Goal: Task Accomplishment & Management: Use online tool/utility

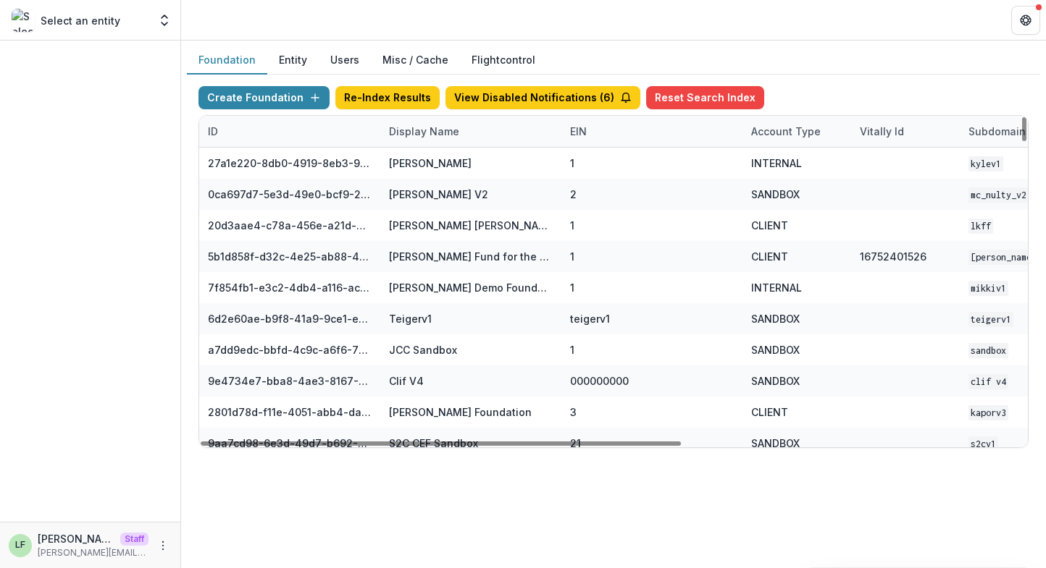
click at [426, 130] on div "Display Name" at bounding box center [424, 131] width 88 height 15
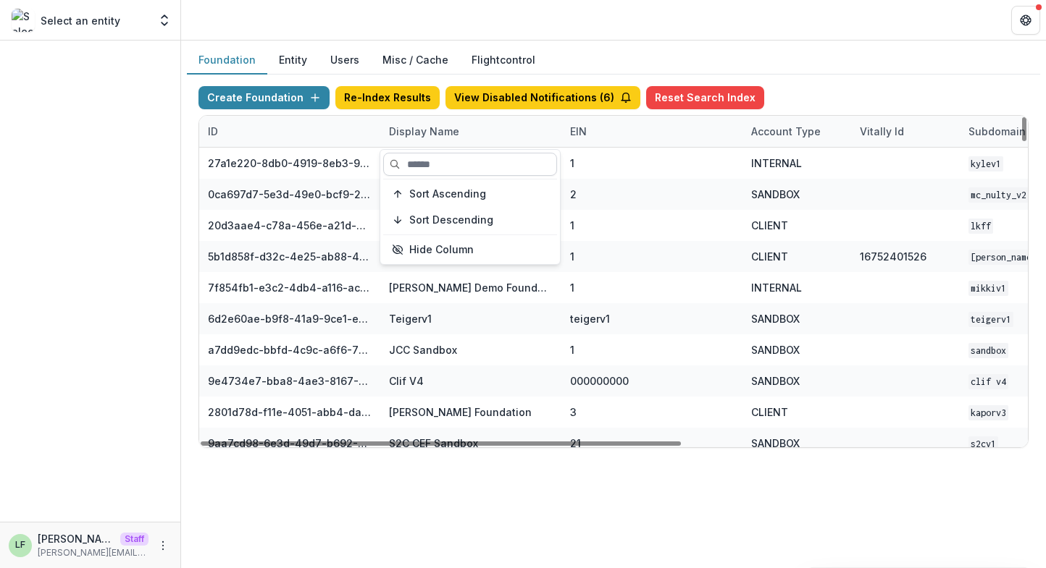
click at [426, 163] on input at bounding box center [470, 164] width 174 height 23
type input "*"
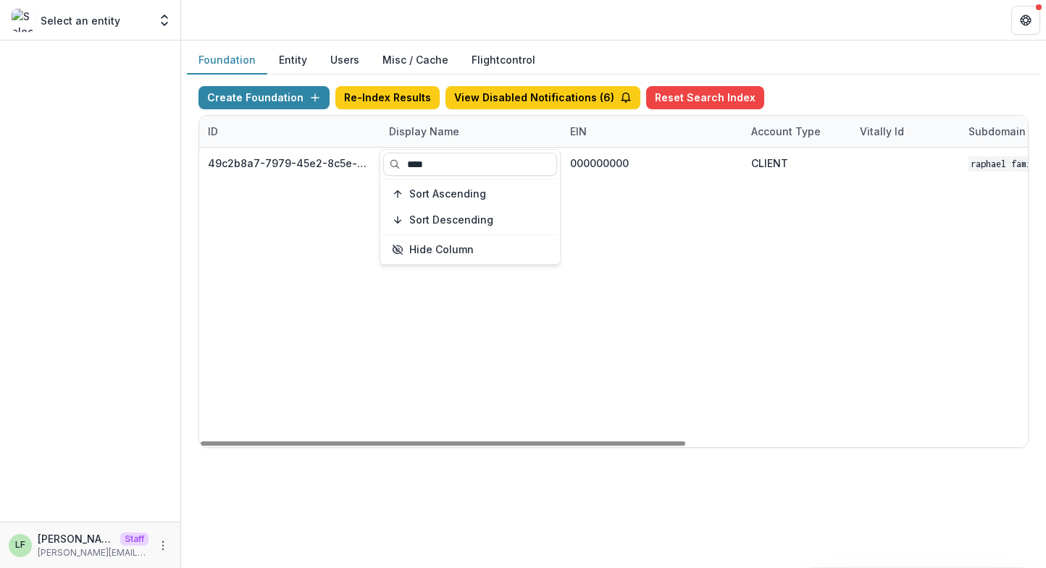
type input "****"
click at [773, 282] on div "49c2b8a7-7979-45e2-8c5e-03fb224fdb7f Raphael Family Foundation 000000000 CLIENT…" at bounding box center [905, 298] width 1412 height 300
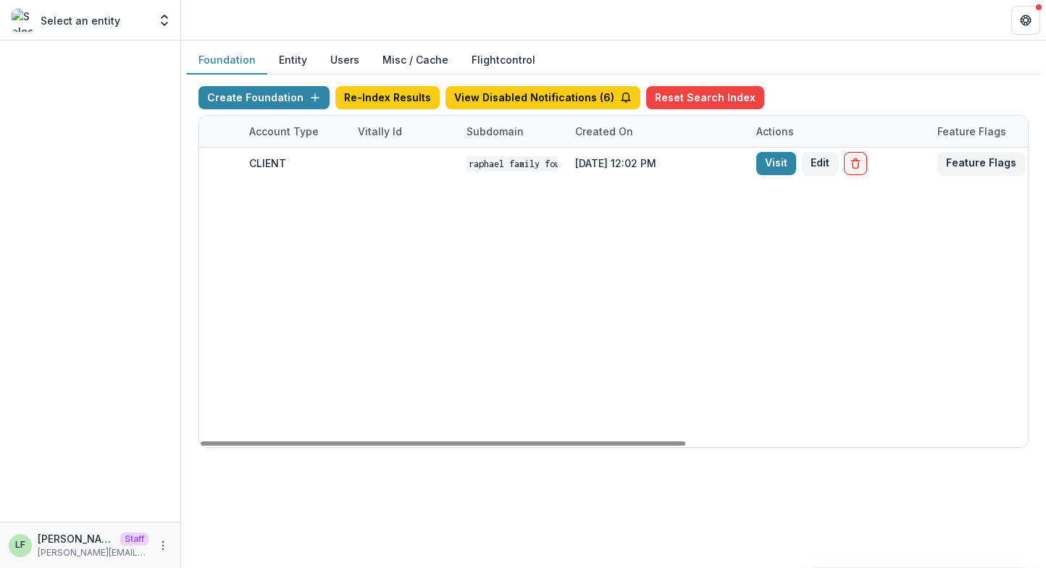
scroll to position [0, 584]
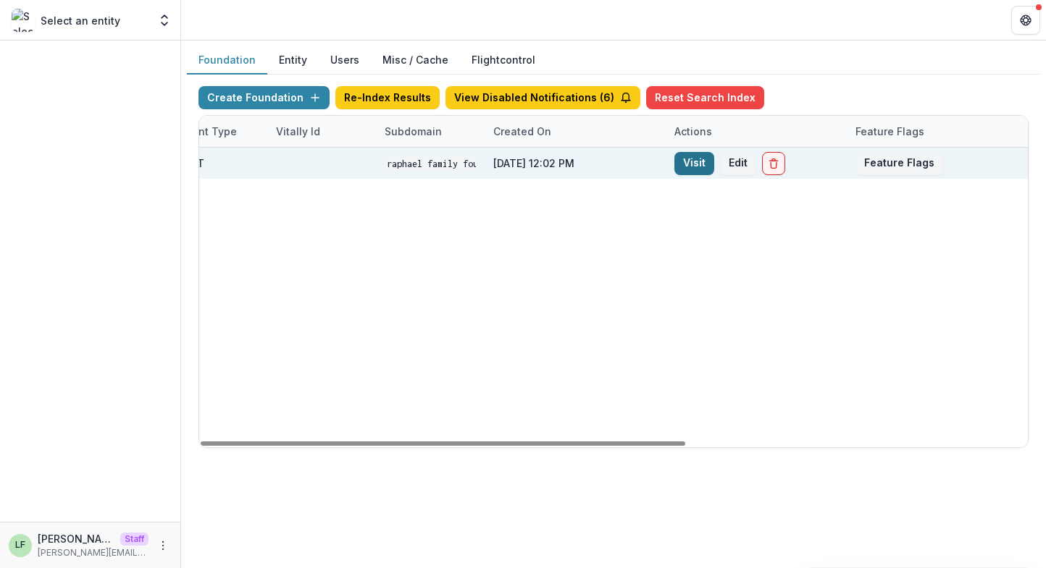
click at [684, 172] on link "Visit" at bounding box center [694, 163] width 40 height 23
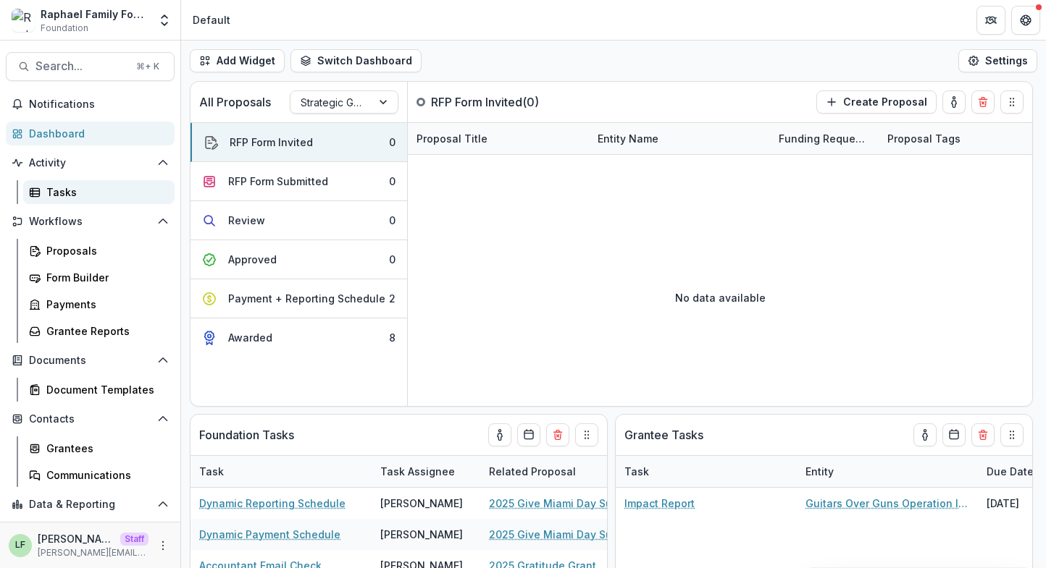
click at [84, 193] on div "Tasks" at bounding box center [104, 192] width 117 height 15
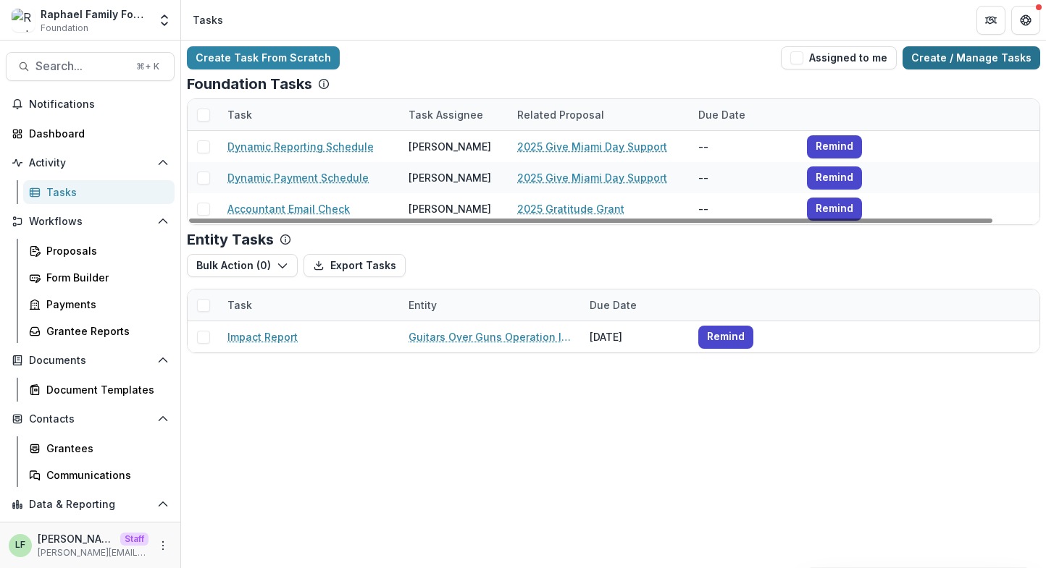
click at [989, 66] on link "Create / Manage Tasks" at bounding box center [971, 57] width 138 height 23
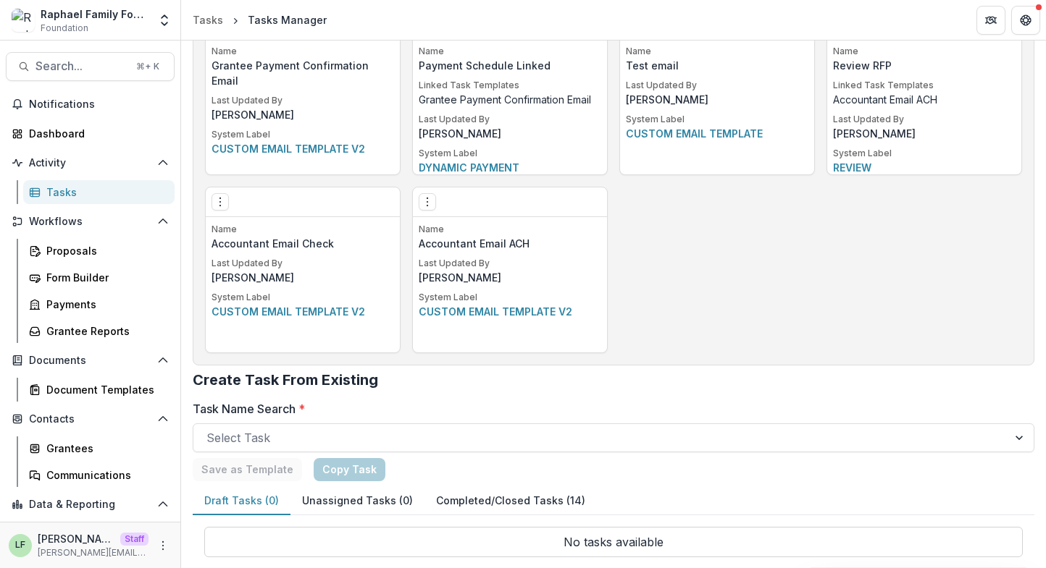
scroll to position [1005, 0]
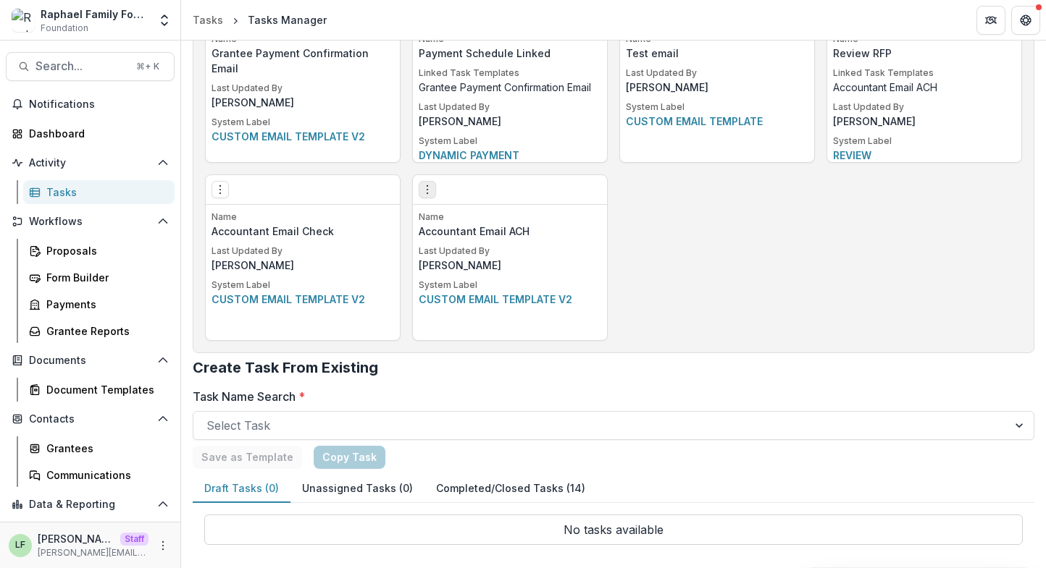
click at [429, 193] on icon "Options" at bounding box center [427, 190] width 12 height 12
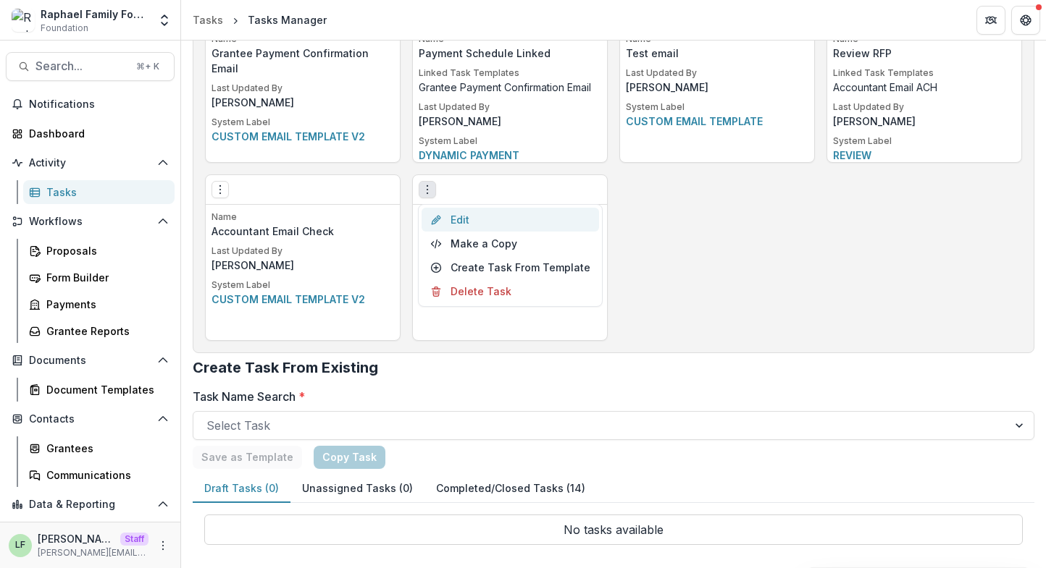
click at [453, 218] on link "Edit" at bounding box center [509, 220] width 177 height 24
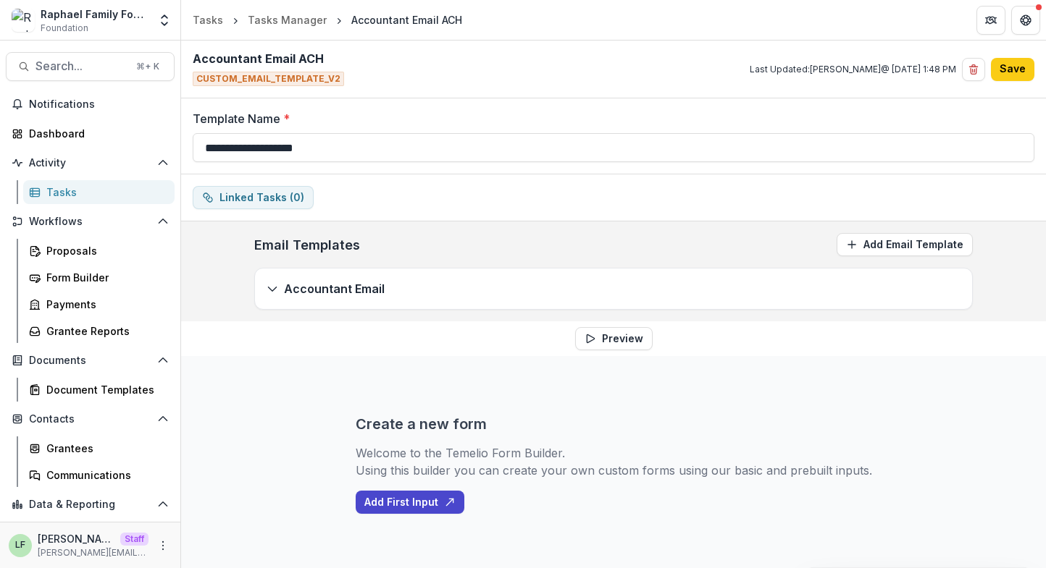
click at [418, 290] on div "Accountant Email" at bounding box center [613, 289] width 717 height 41
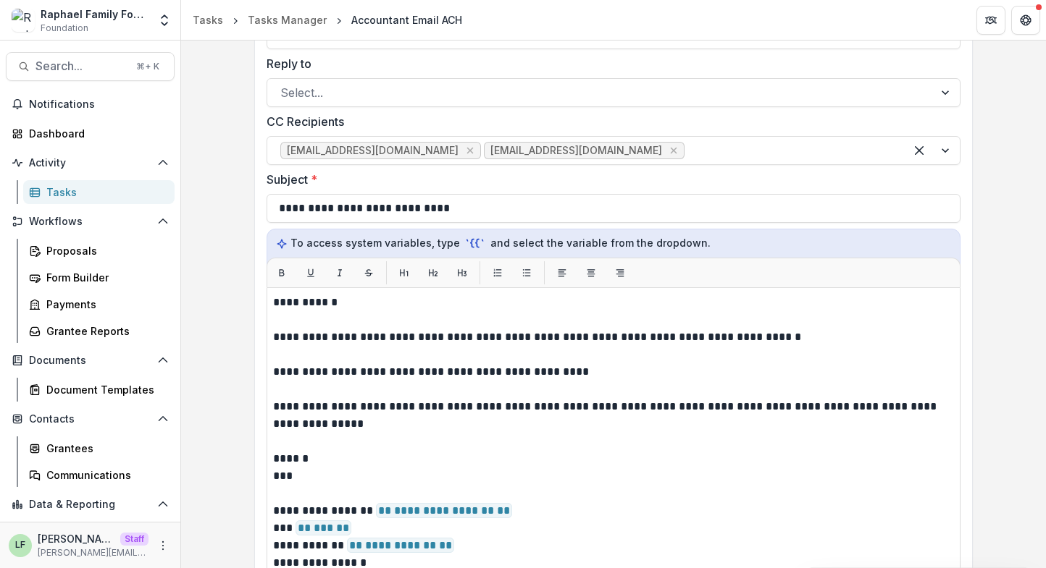
scroll to position [468, 0]
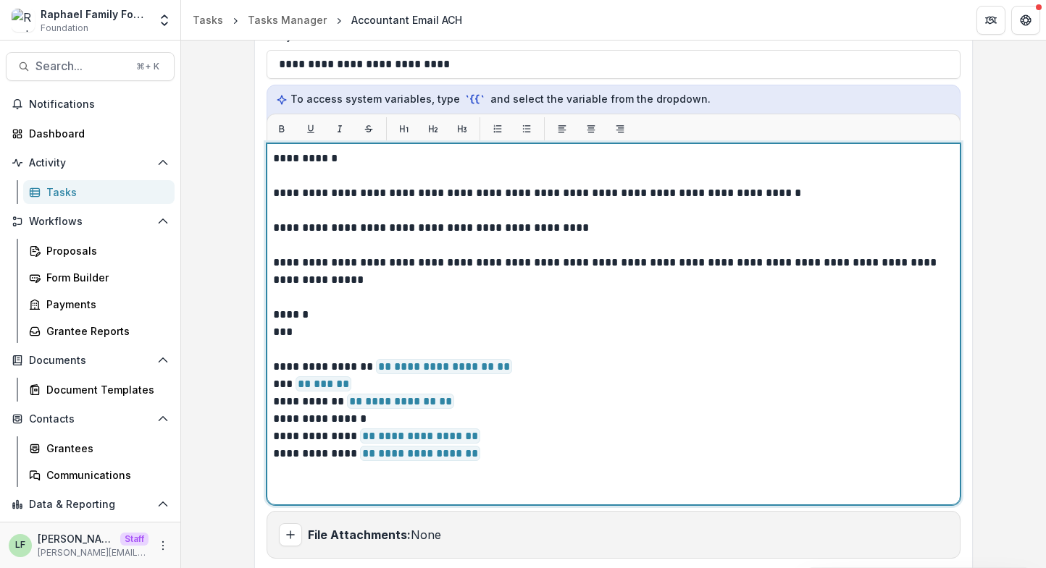
click at [518, 371] on p "**********" at bounding box center [613, 366] width 681 height 17
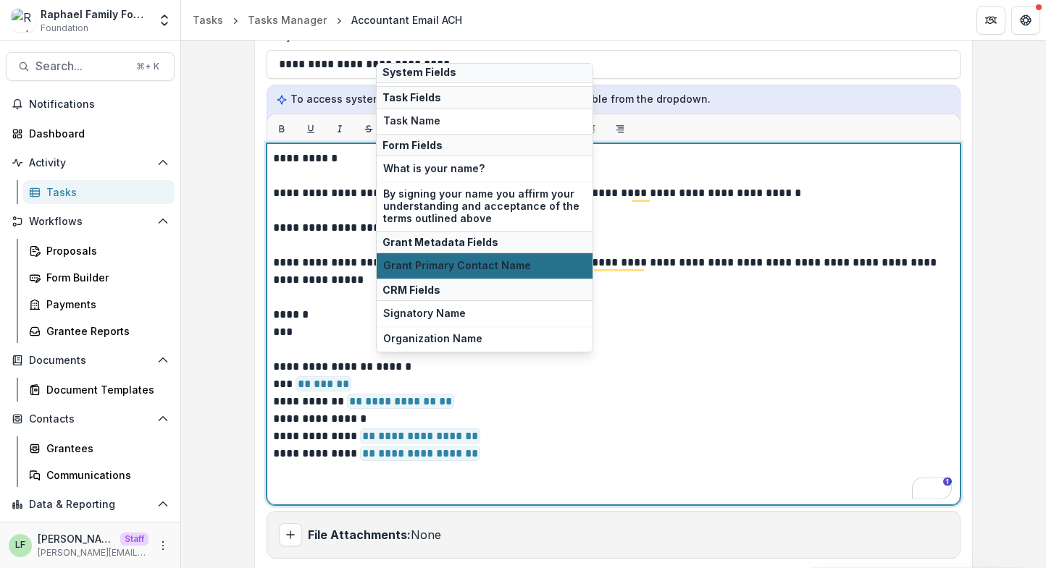
scroll to position [125, 0]
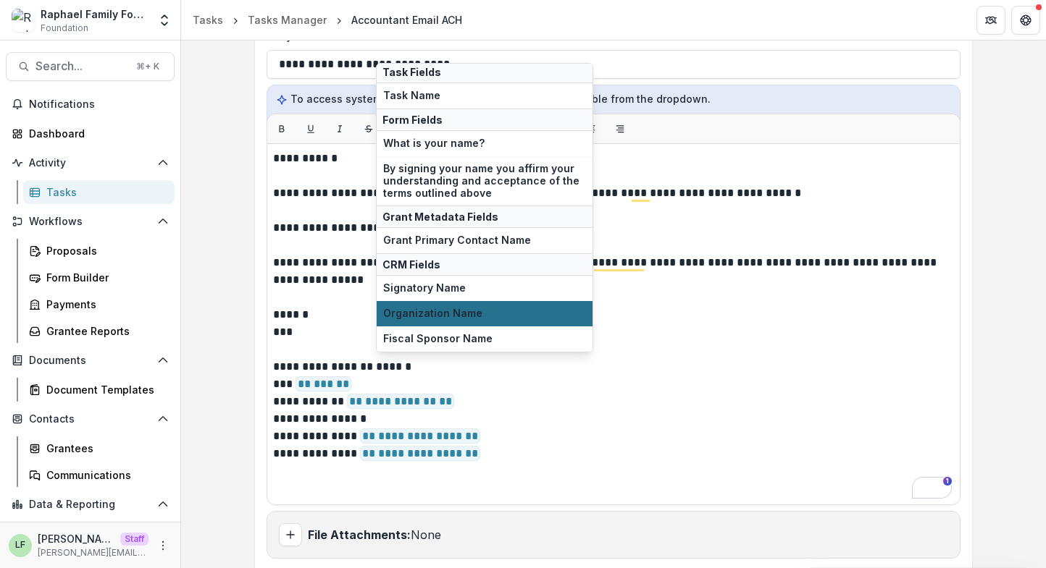
click at [479, 316] on span "Organization Name" at bounding box center [484, 314] width 203 height 12
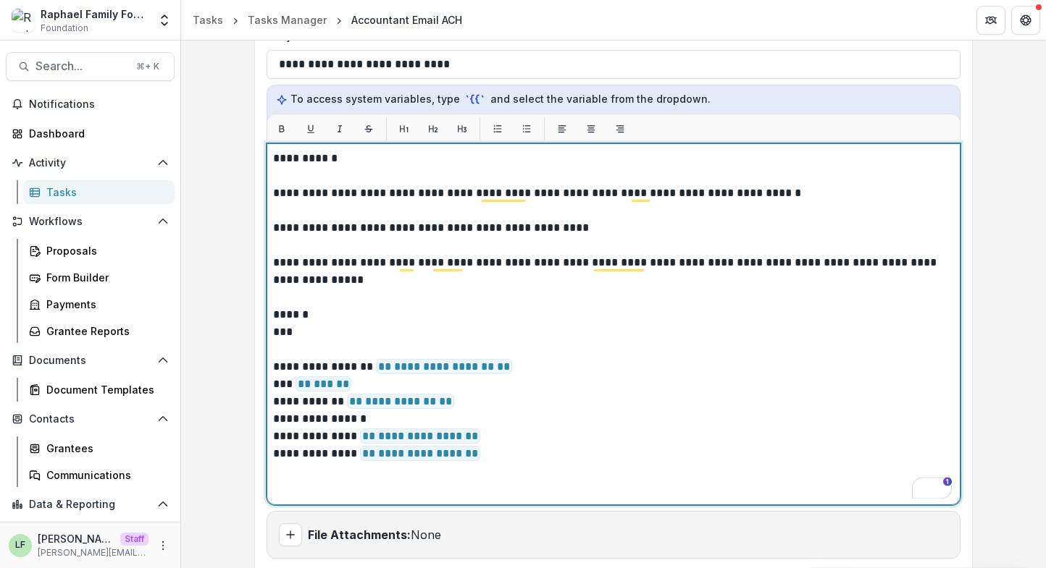
click at [357, 384] on p "*** ** *** **" at bounding box center [613, 384] width 681 height 17
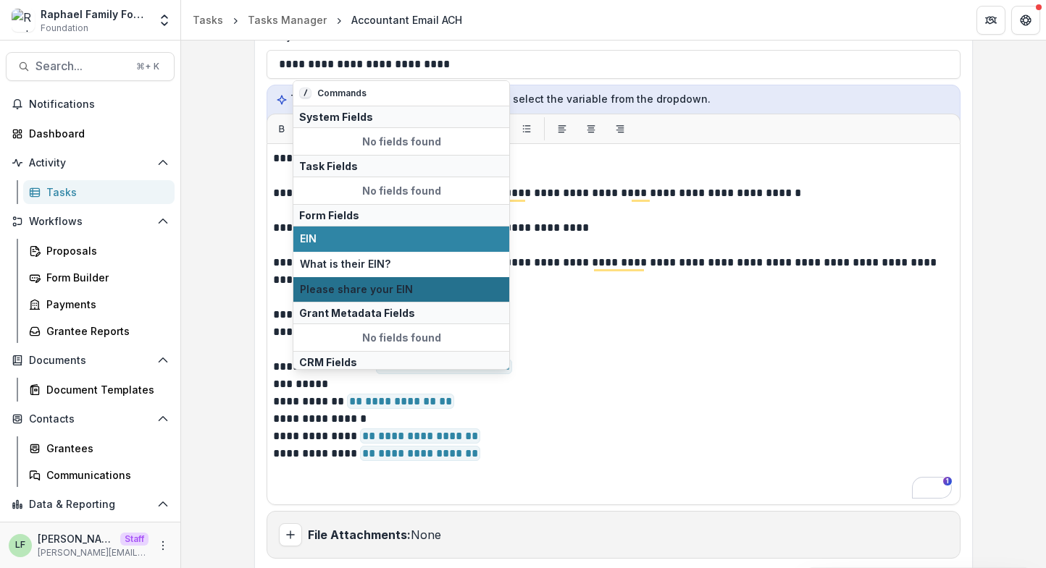
click at [356, 285] on span "Please share your EIN" at bounding box center [401, 290] width 203 height 12
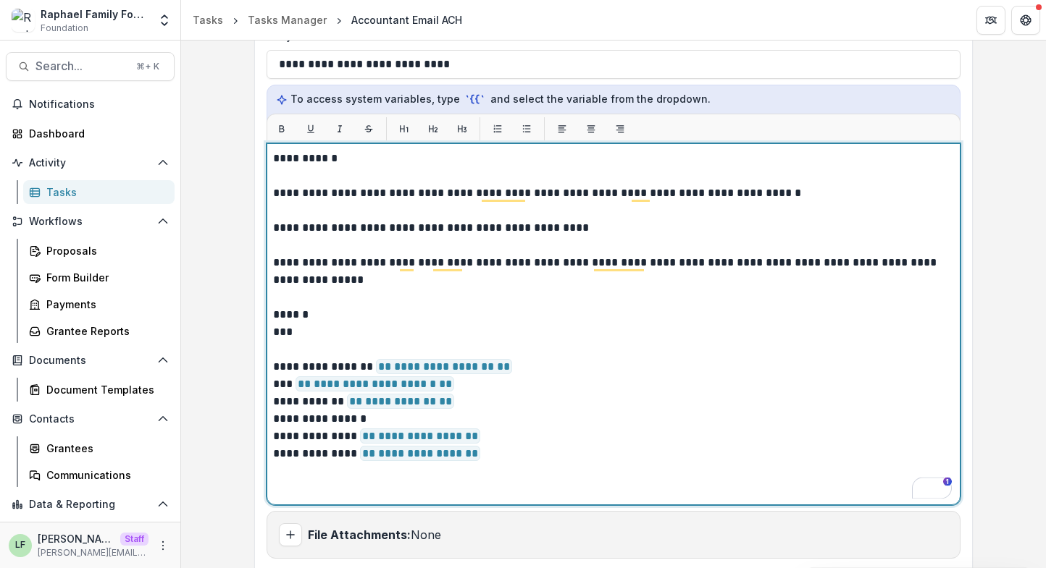
click at [466, 399] on p "**********" at bounding box center [613, 401] width 681 height 17
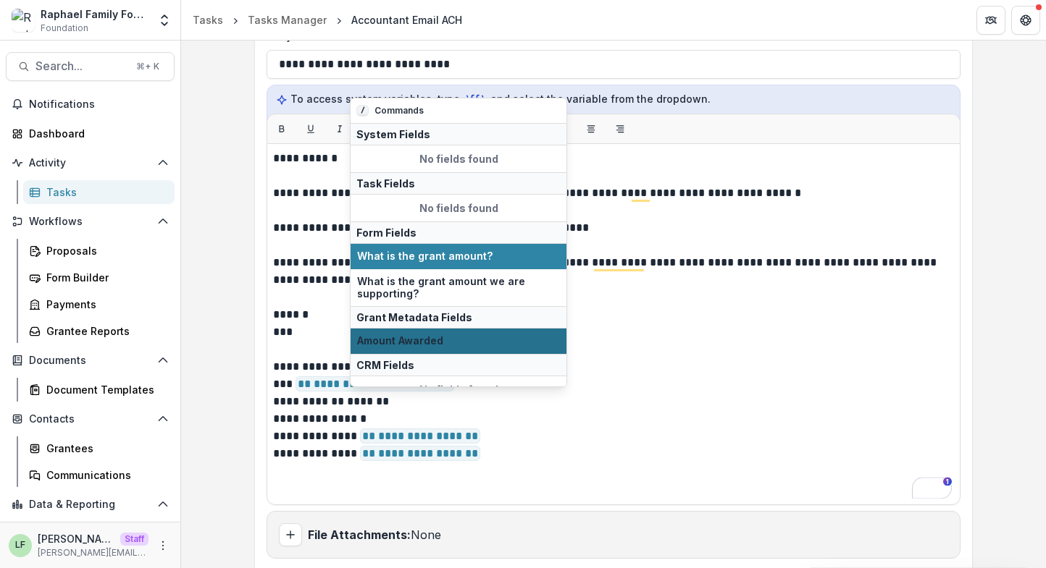
click at [468, 345] on span "Amount Awarded" at bounding box center [458, 341] width 203 height 12
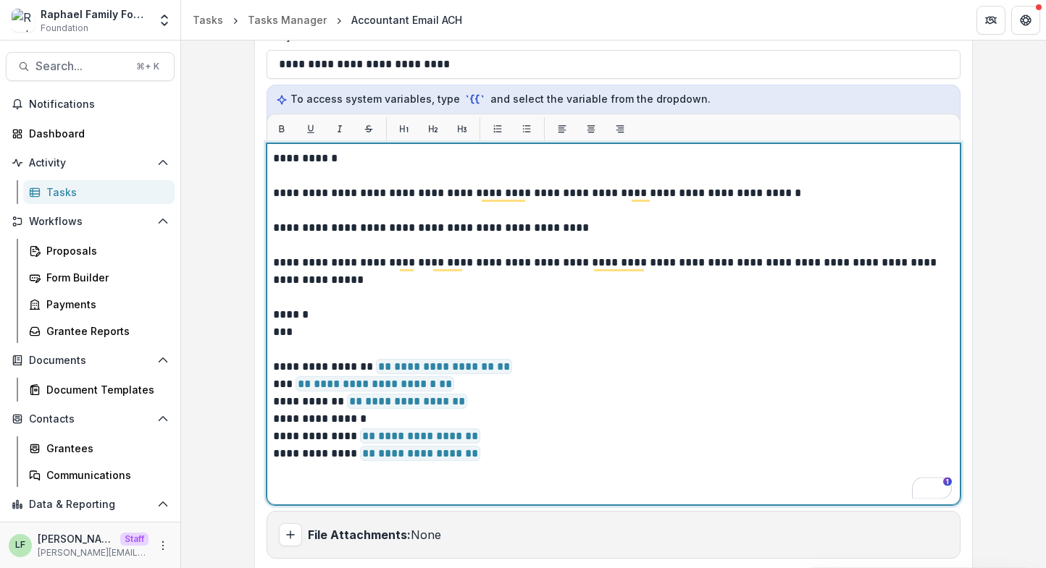
click at [490, 435] on p "**********" at bounding box center [613, 436] width 681 height 17
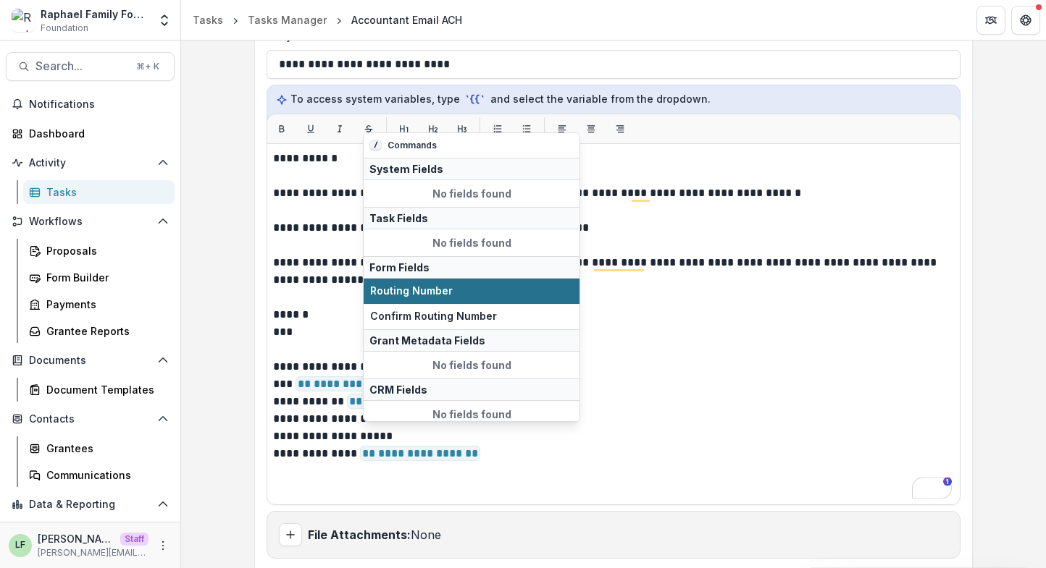
click at [463, 296] on span "Routing Number" at bounding box center [471, 291] width 203 height 12
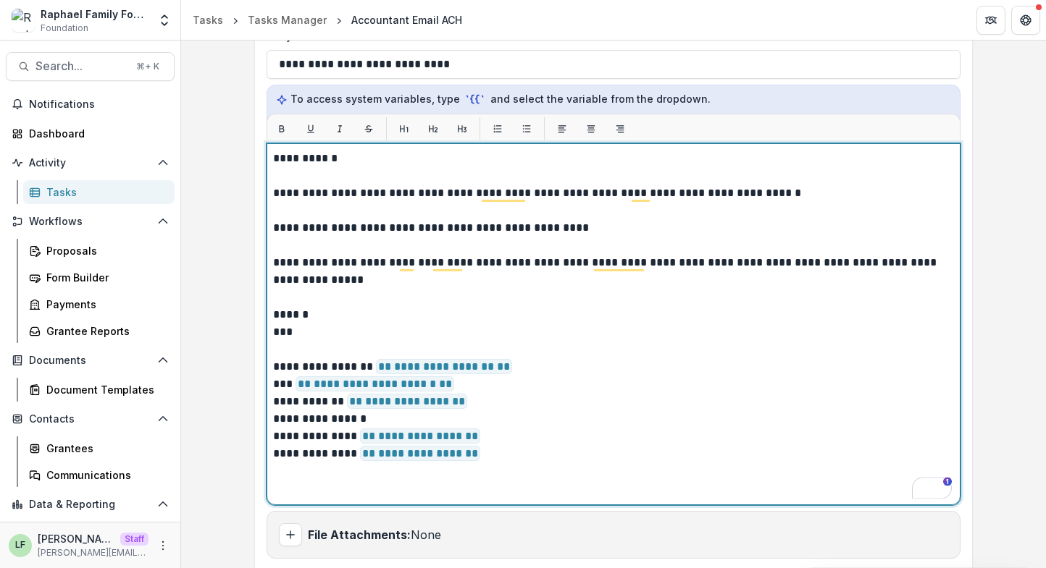
click at [508, 458] on p "**********" at bounding box center [613, 453] width 681 height 17
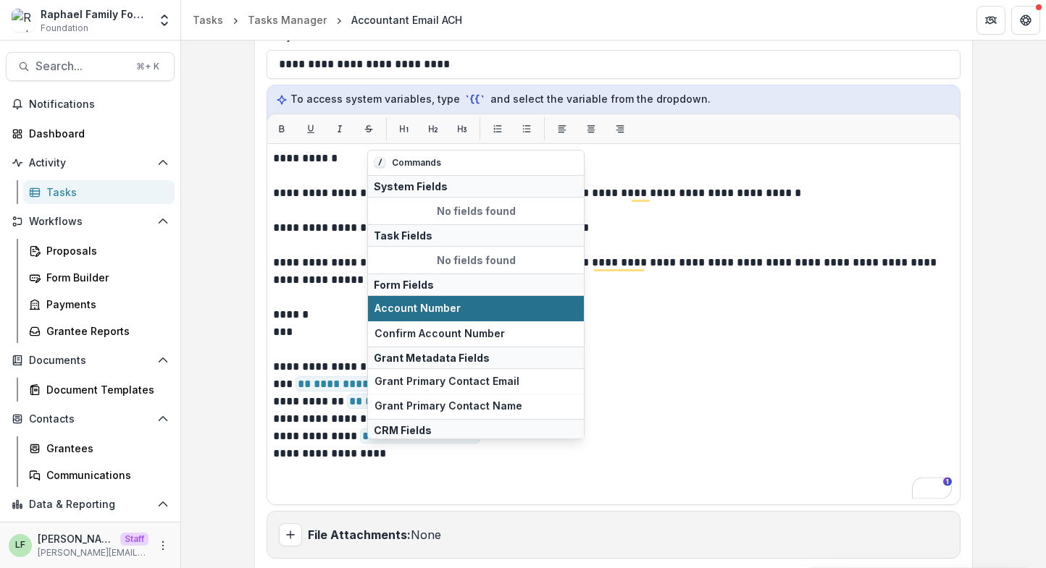
click at [504, 304] on span "Account Number" at bounding box center [475, 309] width 203 height 12
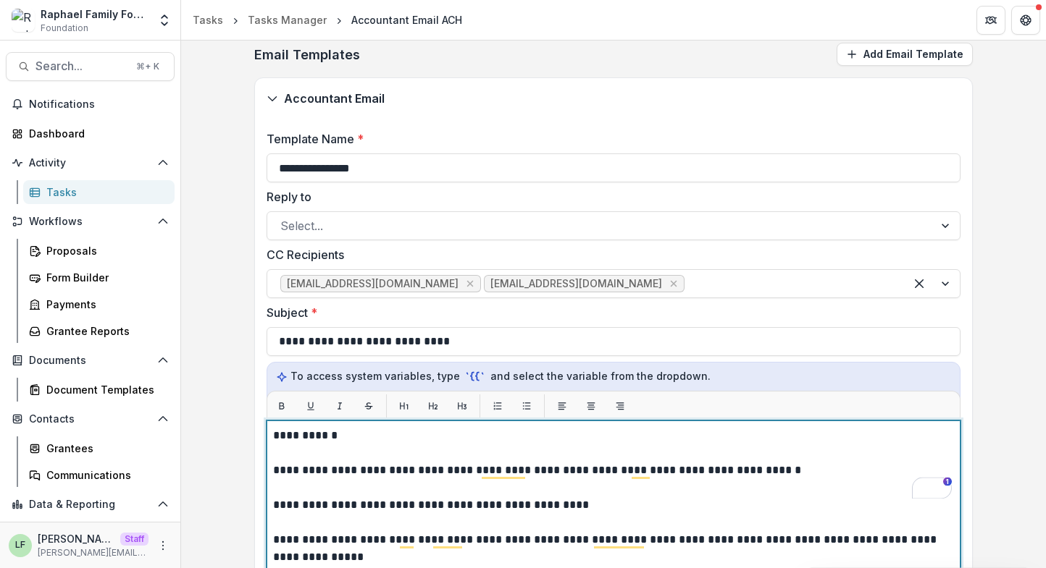
scroll to position [0, 0]
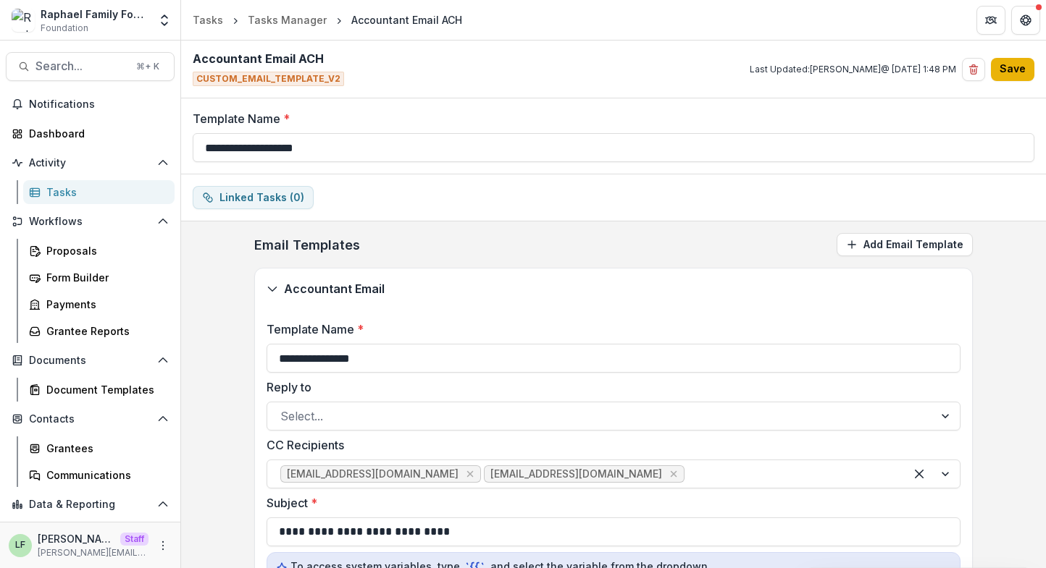
click at [1009, 75] on button "Save" at bounding box center [1012, 69] width 43 height 23
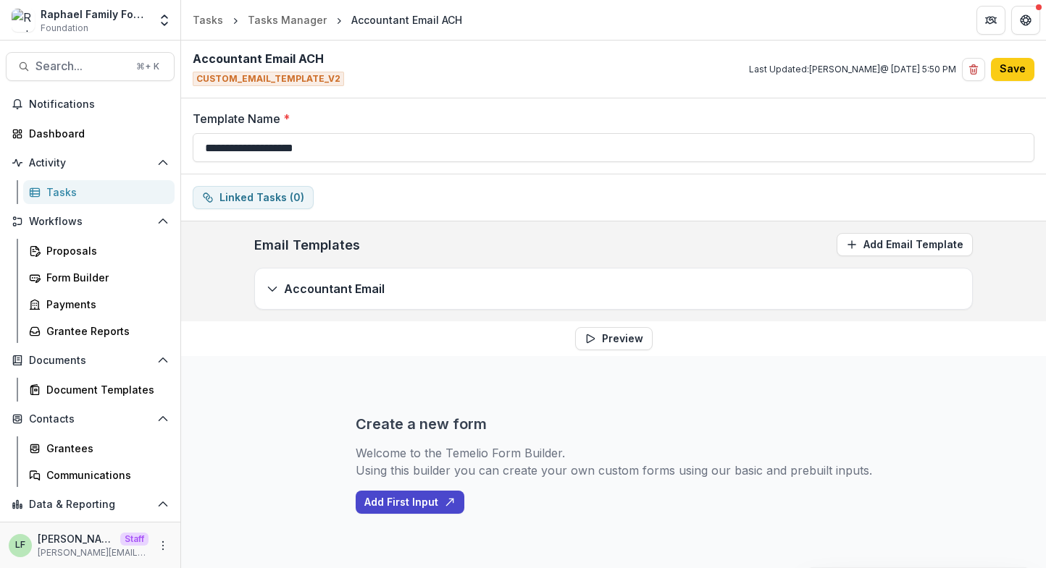
click at [691, 301] on div "Accountant Email" at bounding box center [613, 289] width 717 height 41
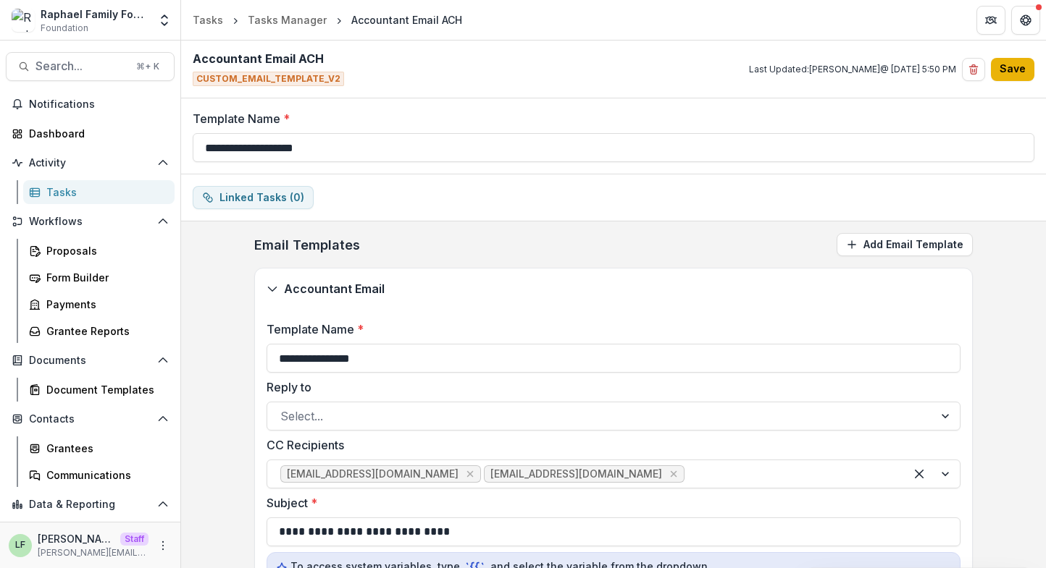
click at [1014, 70] on button "Save" at bounding box center [1012, 69] width 43 height 23
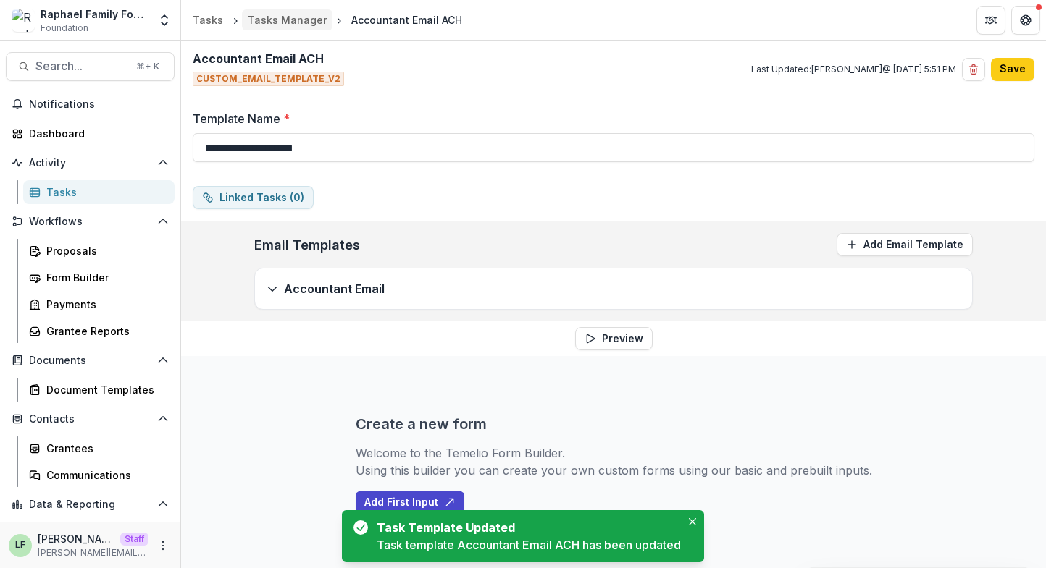
click at [277, 25] on div "Tasks Manager" at bounding box center [287, 19] width 79 height 15
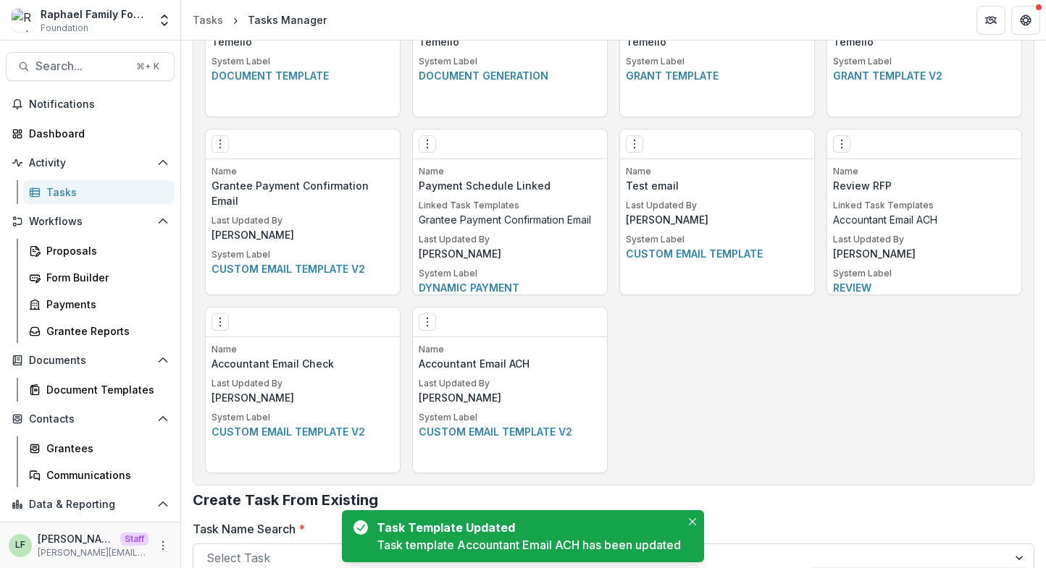
scroll to position [943, 0]
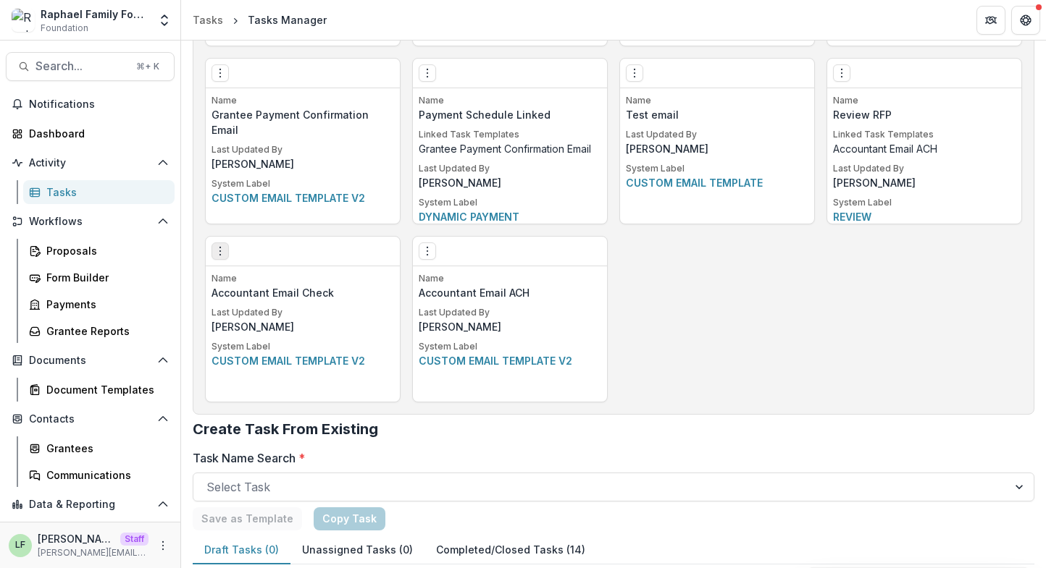
click at [219, 256] on icon "Options" at bounding box center [220, 251] width 12 height 12
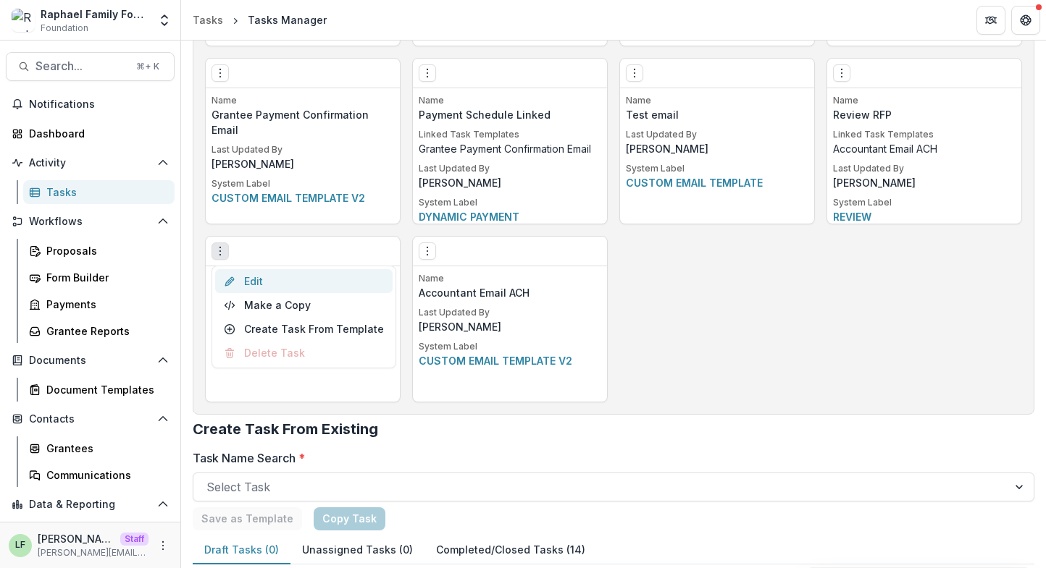
click at [277, 282] on link "Edit" at bounding box center [303, 281] width 177 height 24
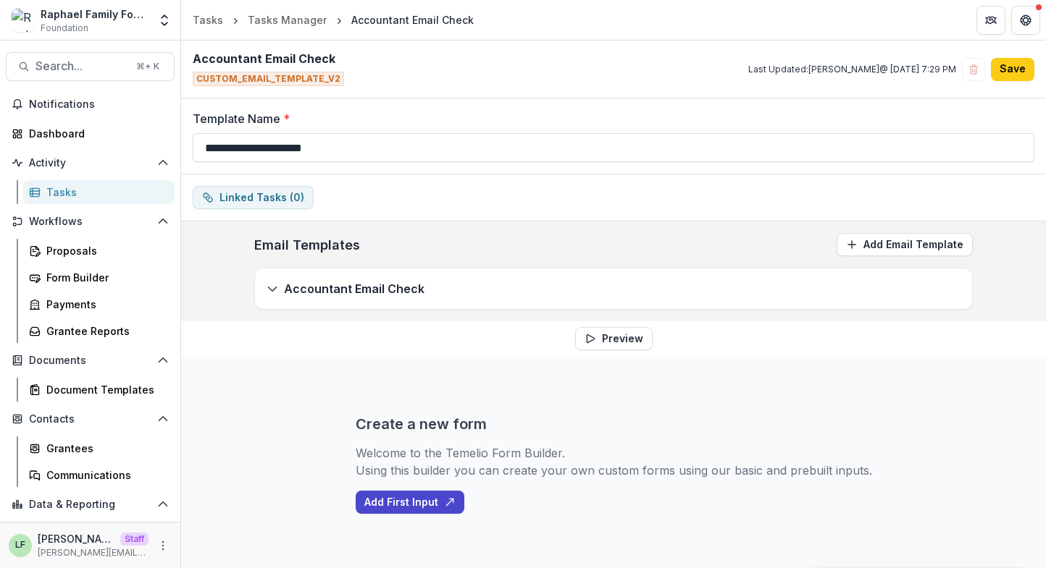
click at [480, 294] on div "Accountant Email Check" at bounding box center [613, 289] width 717 height 41
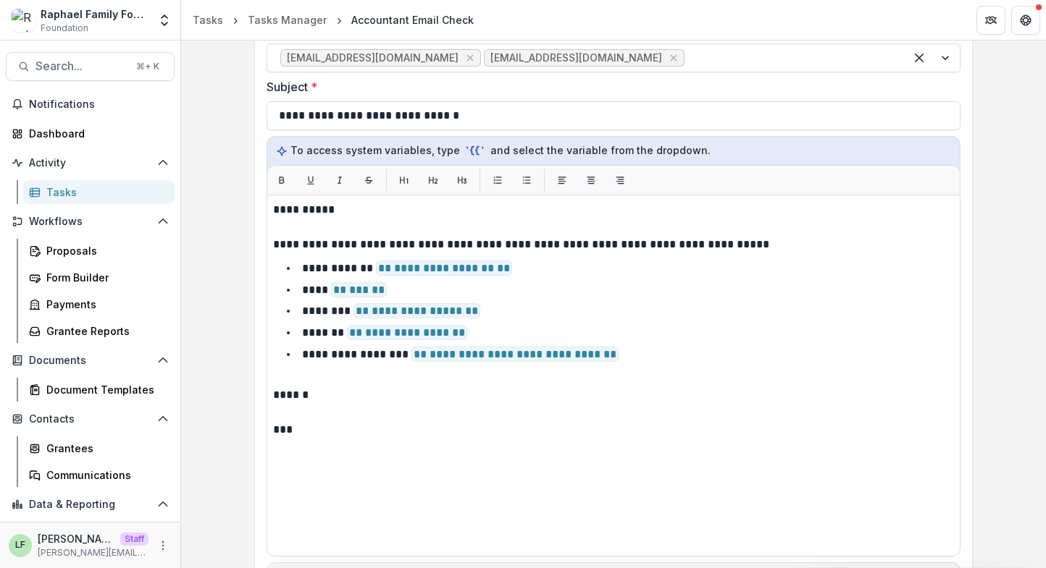
scroll to position [417, 0]
